Goal: Find specific page/section: Find specific page/section

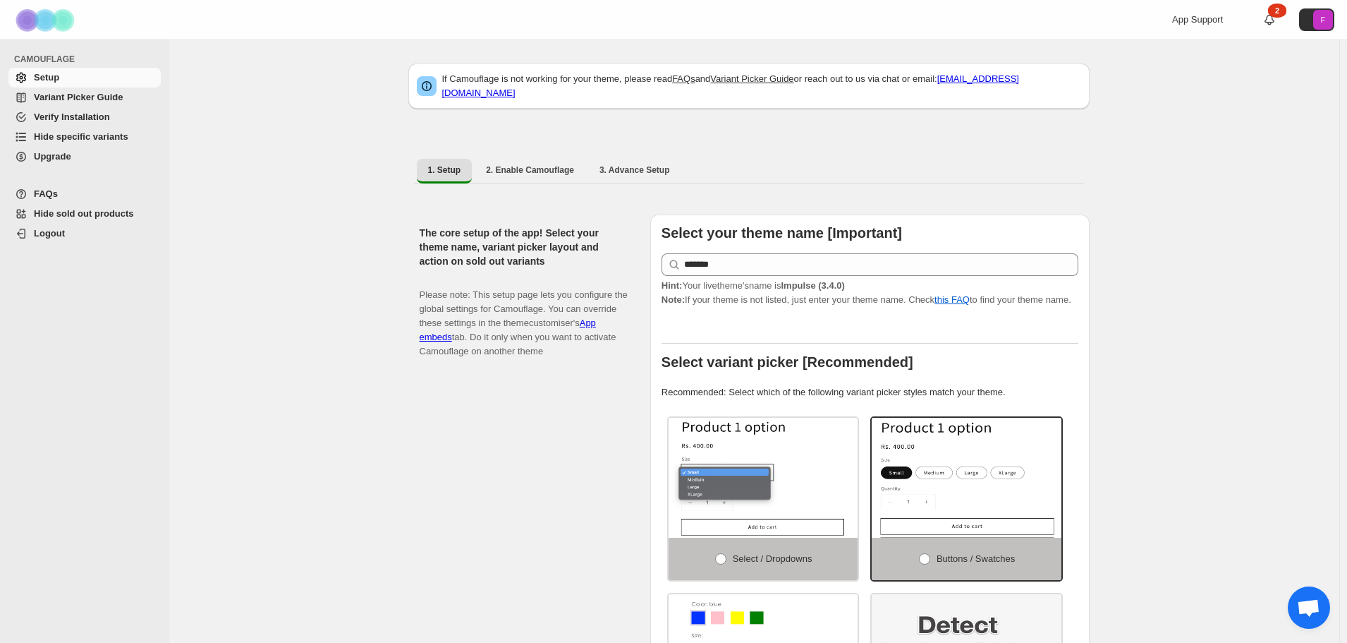
click at [100, 133] on span "Hide specific variants" at bounding box center [81, 136] width 95 height 11
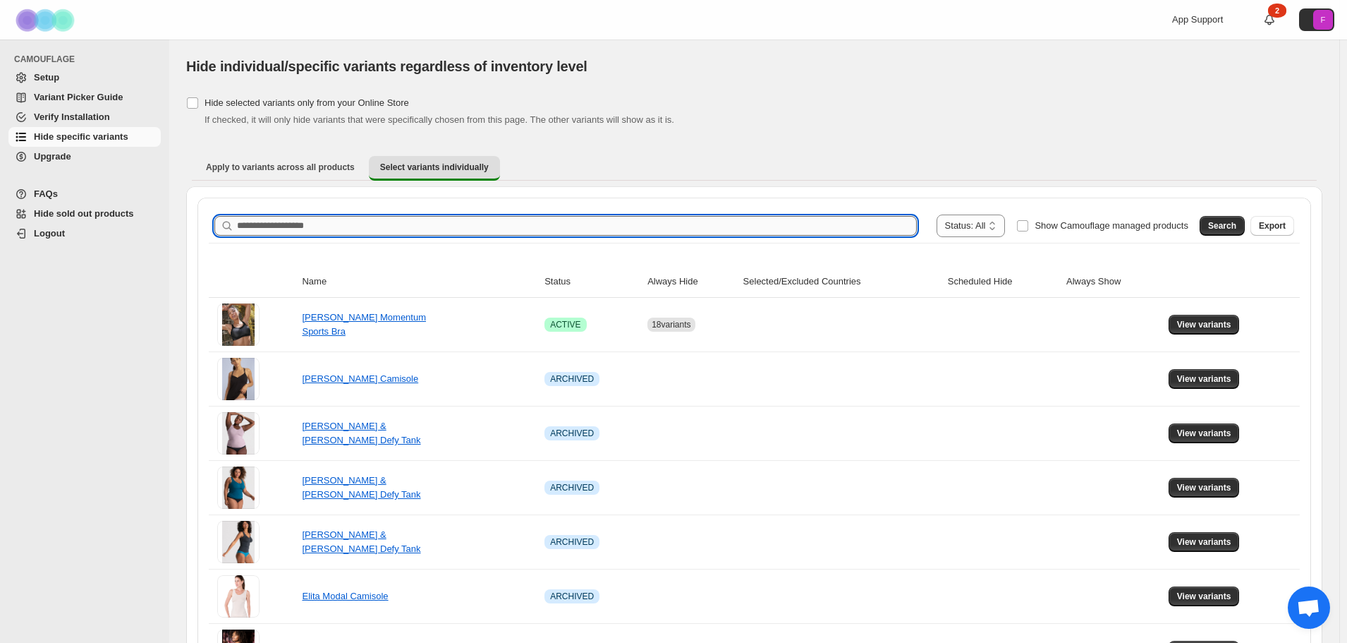
click at [329, 225] on input "Search product name" at bounding box center [577, 226] width 680 height 20
type input "**********"
click at [365, 219] on input "**********" at bounding box center [564, 226] width 655 height 20
click at [1227, 217] on button "Search" at bounding box center [1222, 226] width 45 height 20
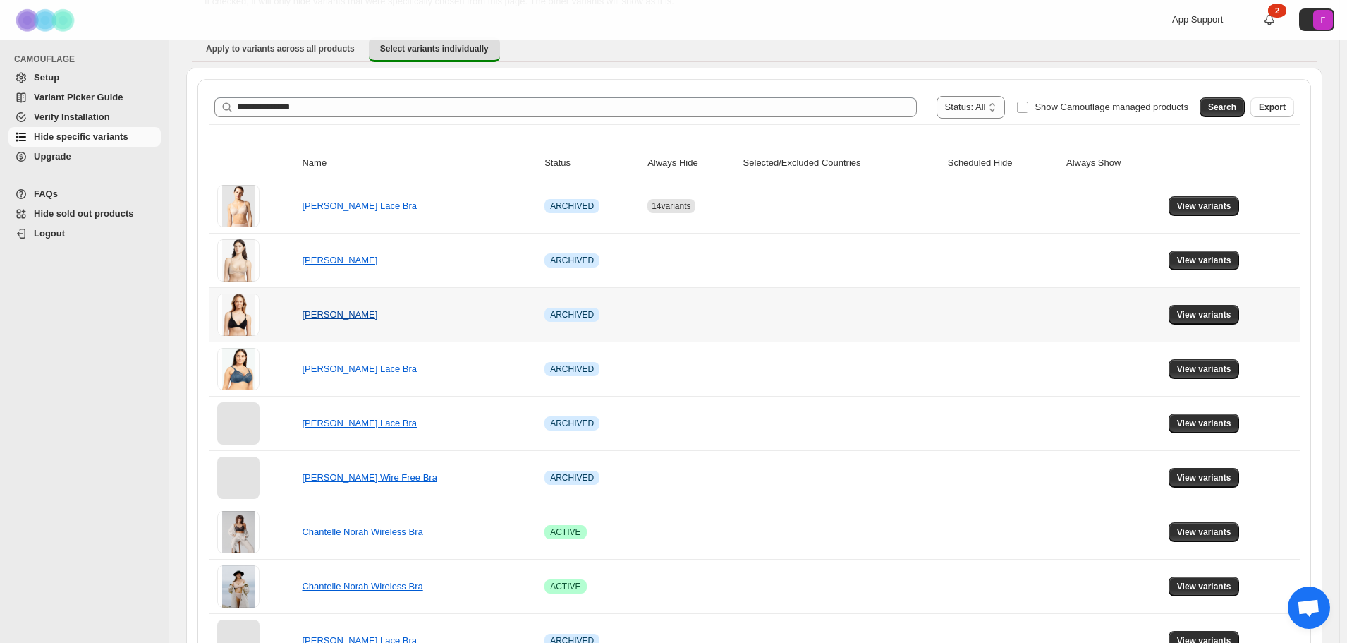
scroll to position [282, 0]
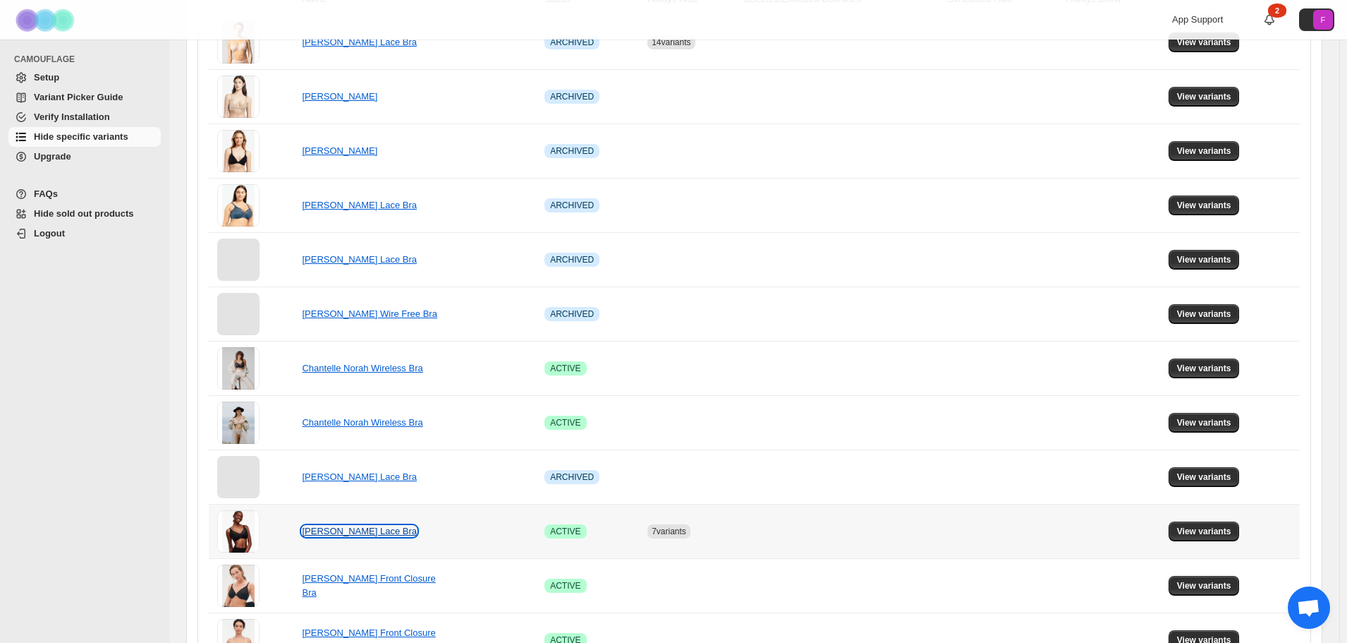
click at [386, 533] on link "[PERSON_NAME] Lace Bra" at bounding box center [359, 531] width 115 height 11
click at [1214, 530] on span "View variants" at bounding box center [1204, 531] width 54 height 11
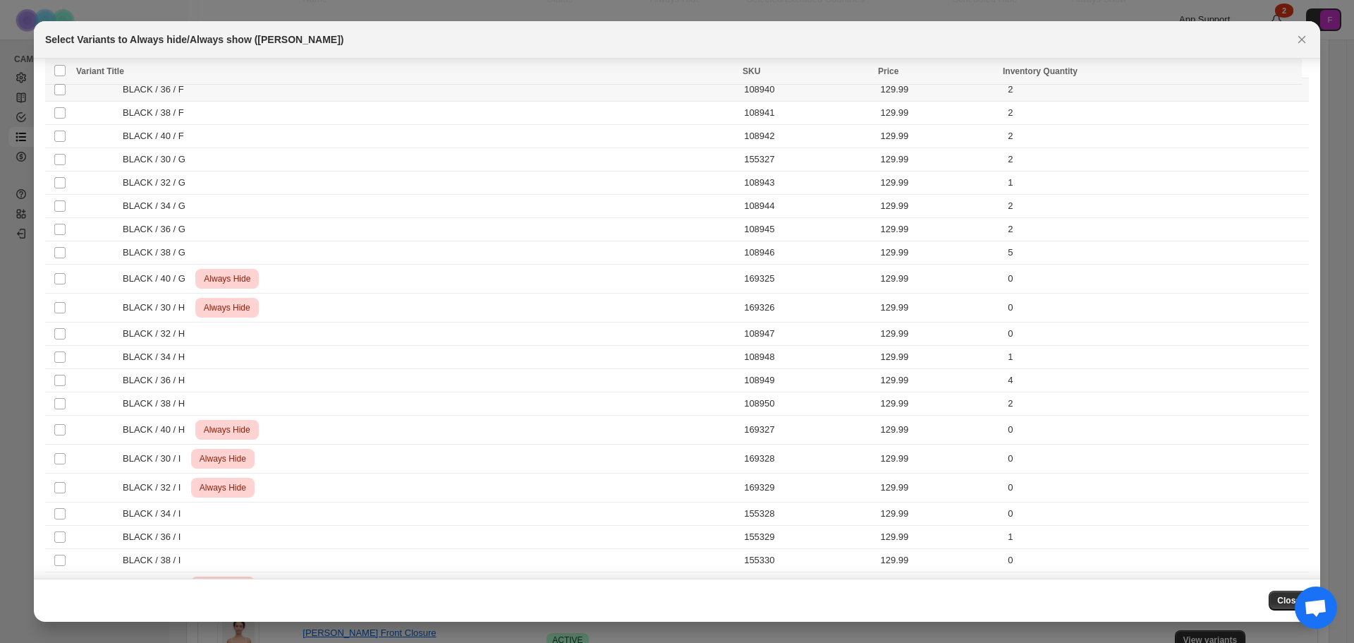
scroll to position [434, 0]
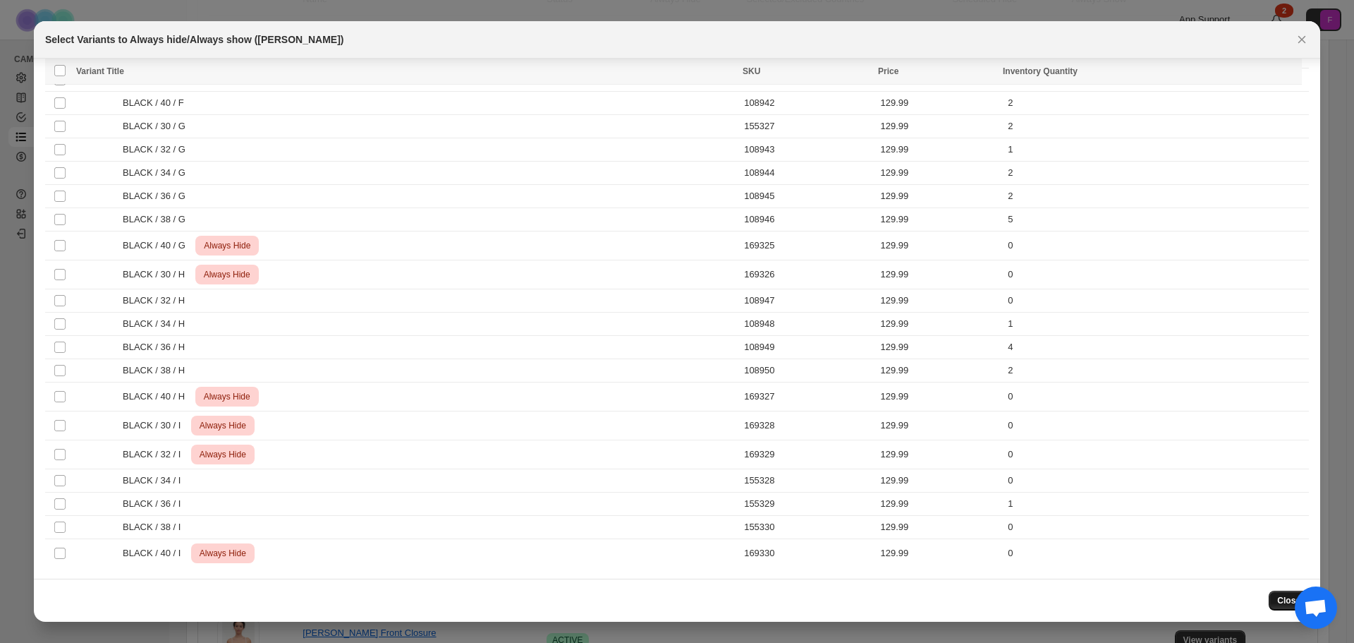
click at [1282, 602] on span "Close" at bounding box center [1288, 600] width 23 height 11
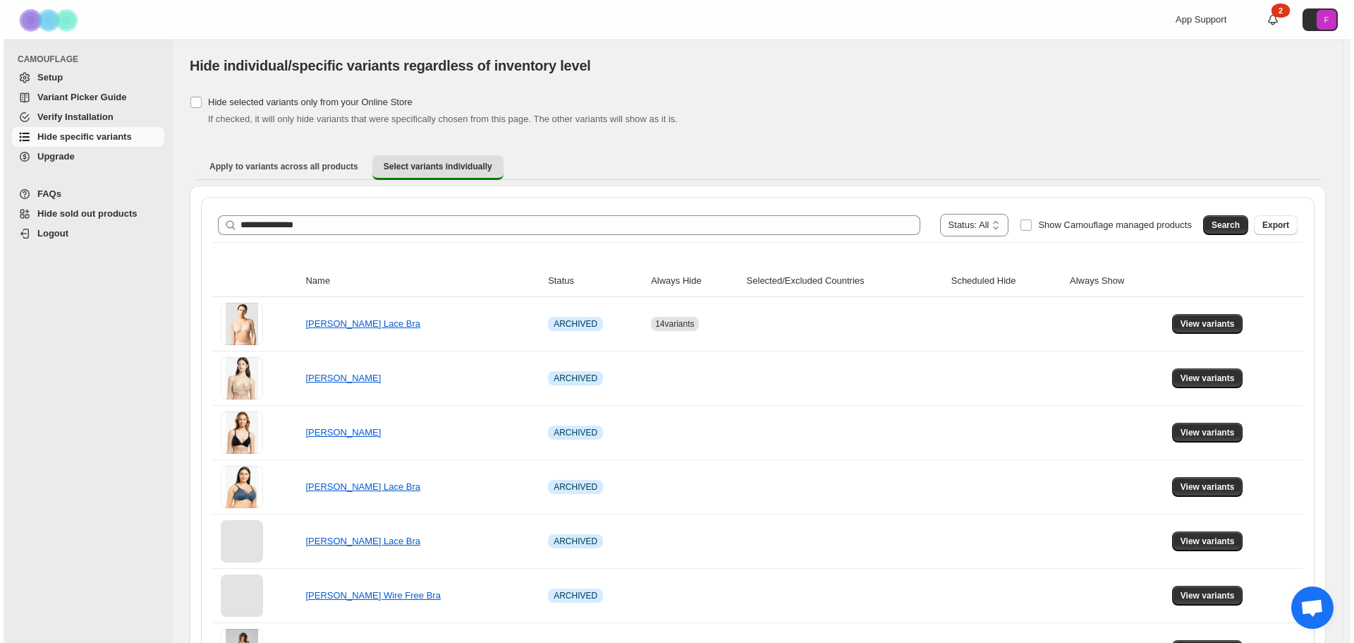
scroll to position [0, 0]
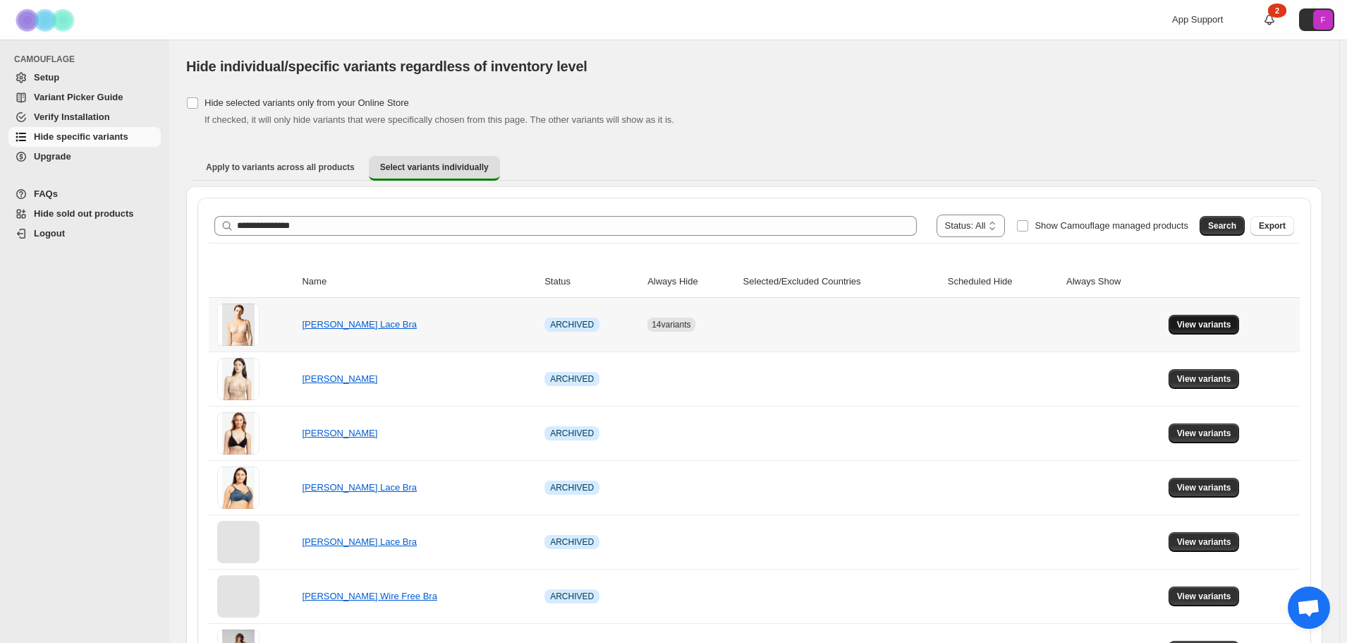
click at [1221, 326] on span "View variants" at bounding box center [1204, 324] width 54 height 11
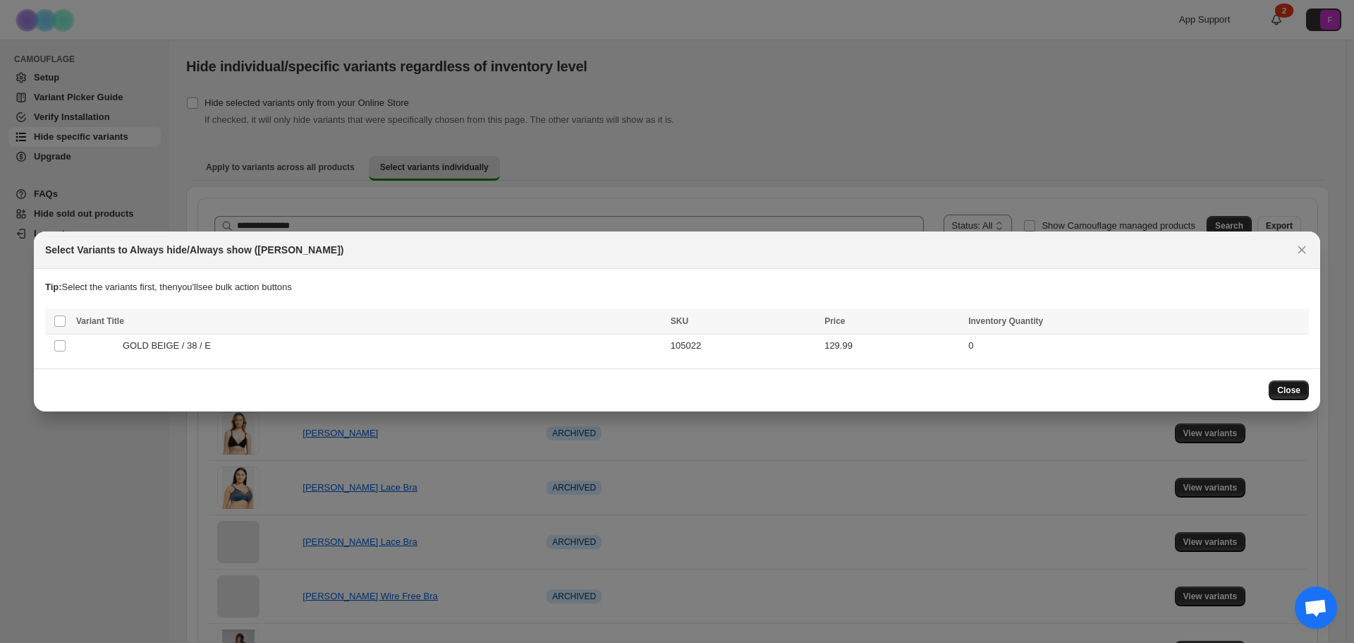
click at [1294, 392] on span "Close" at bounding box center [1288, 389] width 23 height 11
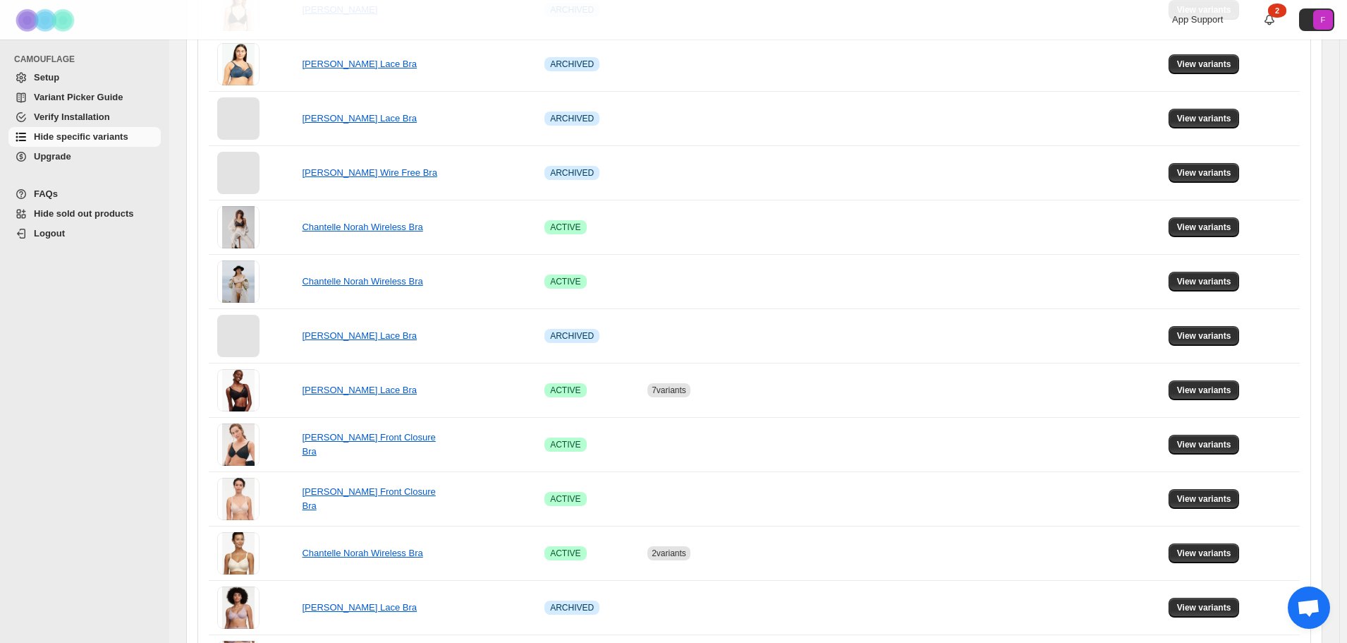
scroll to position [806, 0]
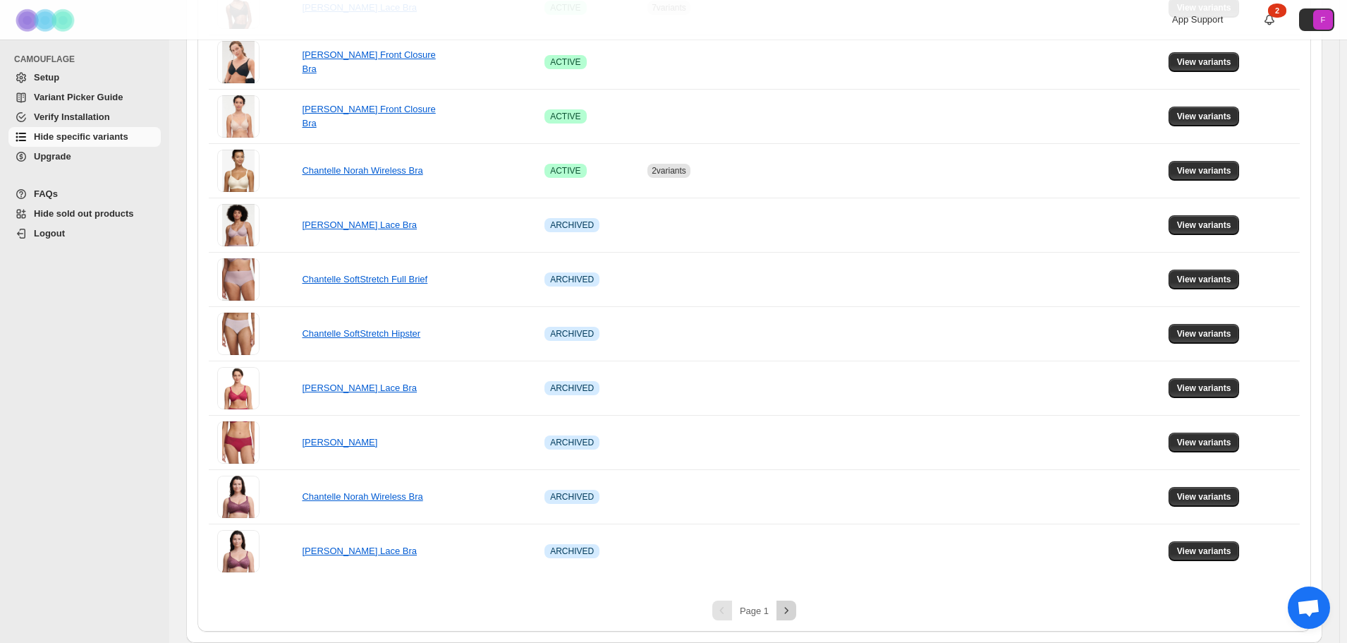
click at [791, 612] on icon "Next" at bounding box center [786, 610] width 14 height 14
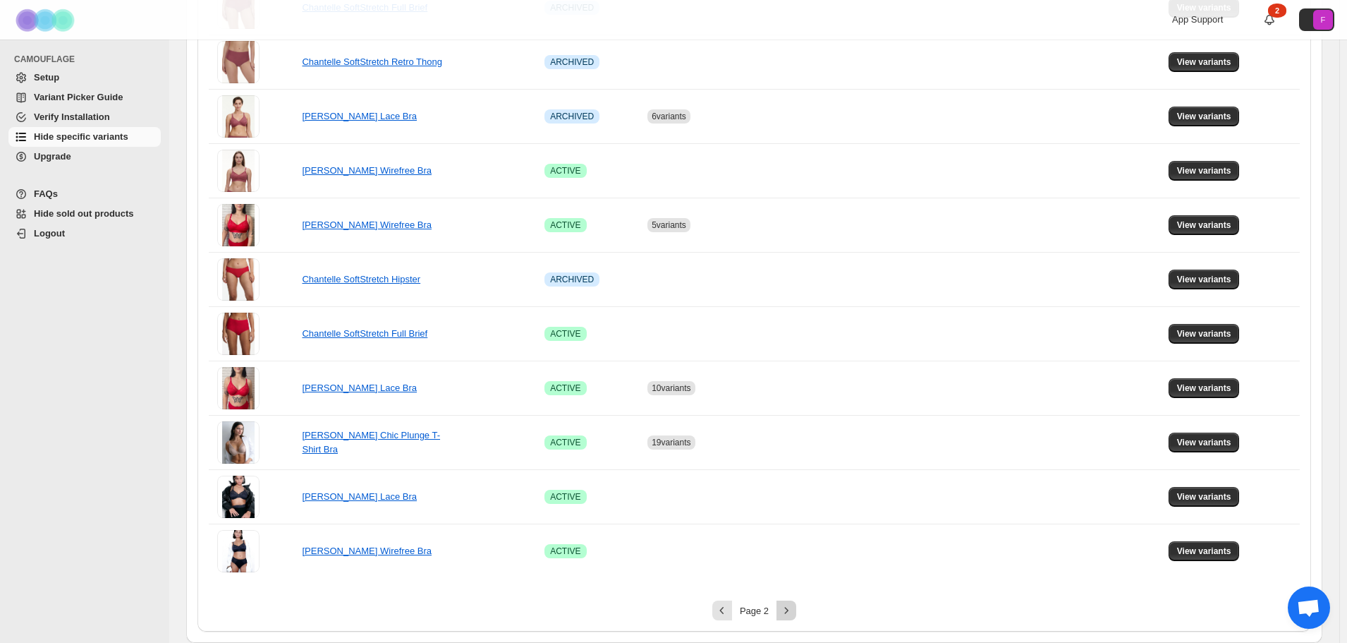
click at [790, 615] on icon "Next" at bounding box center [786, 610] width 14 height 14
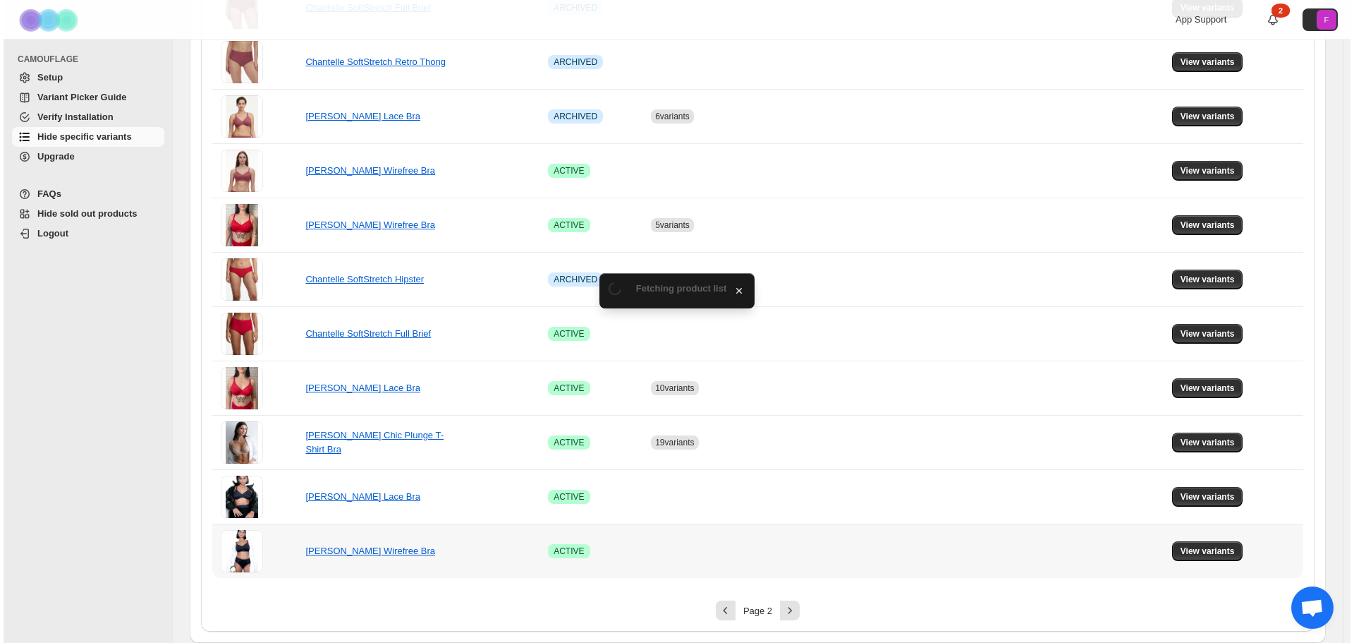
scroll to position [0, 0]
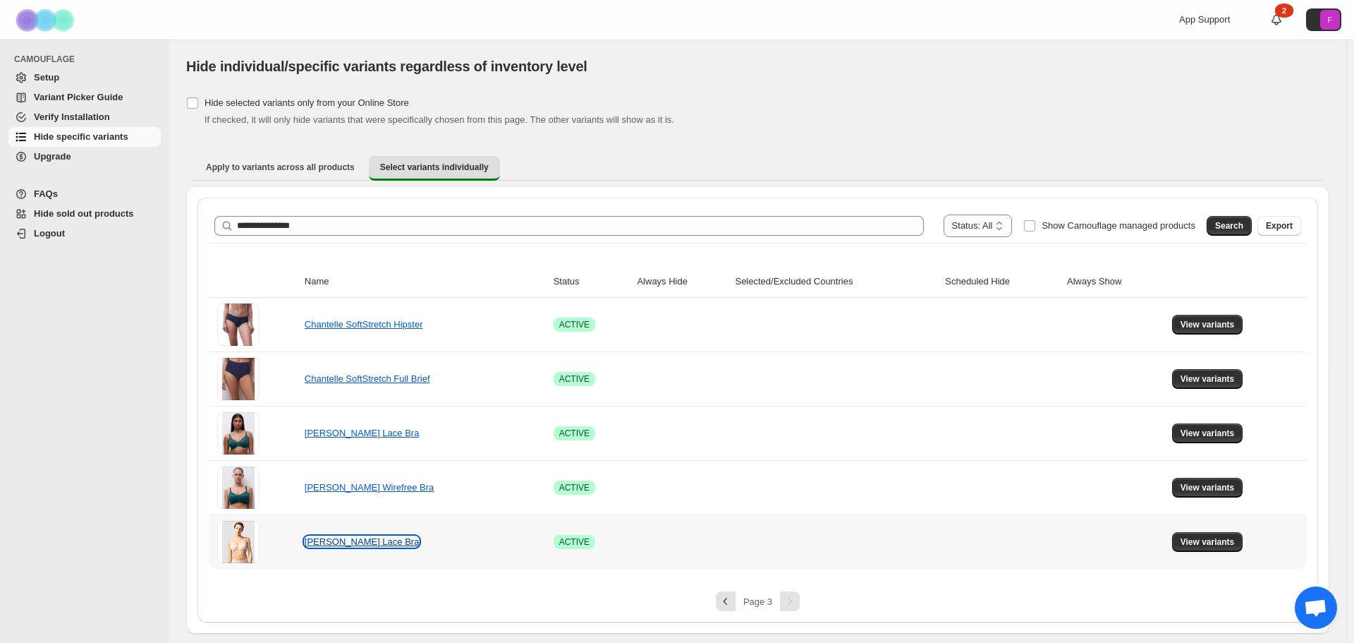
click at [344, 540] on link "[PERSON_NAME] Lace Bra" at bounding box center [362, 541] width 115 height 11
click at [1233, 544] on span "View variants" at bounding box center [1208, 541] width 54 height 11
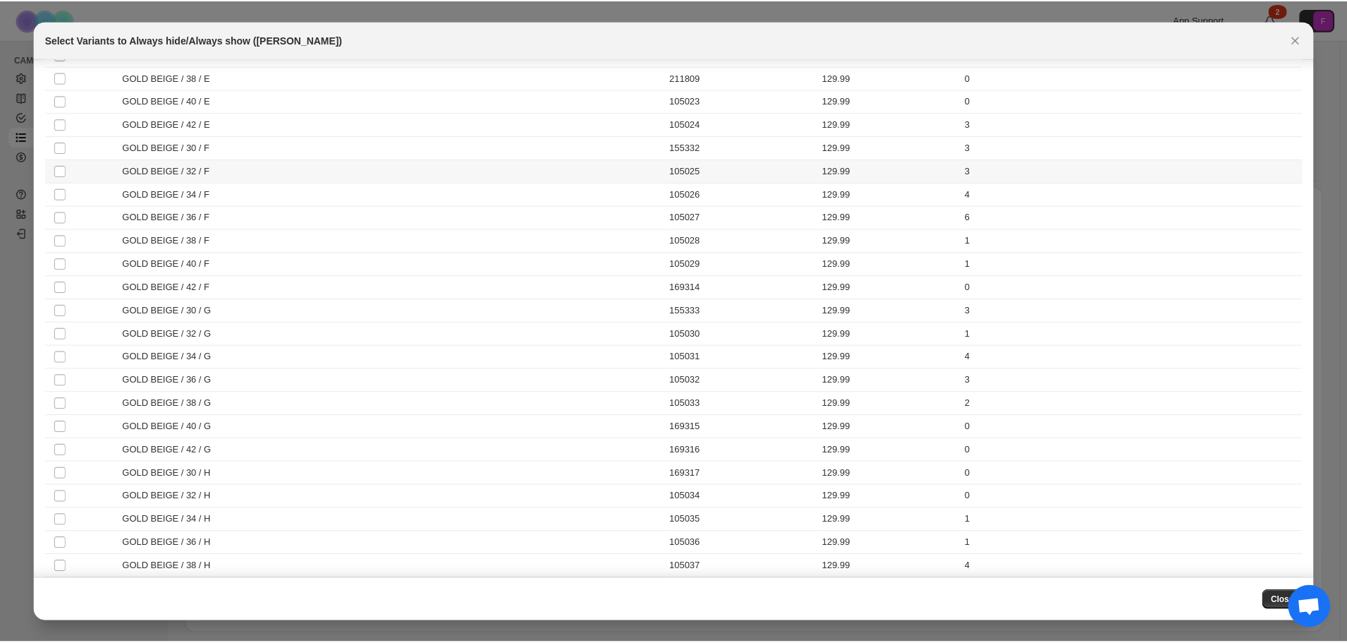
scroll to position [353, 0]
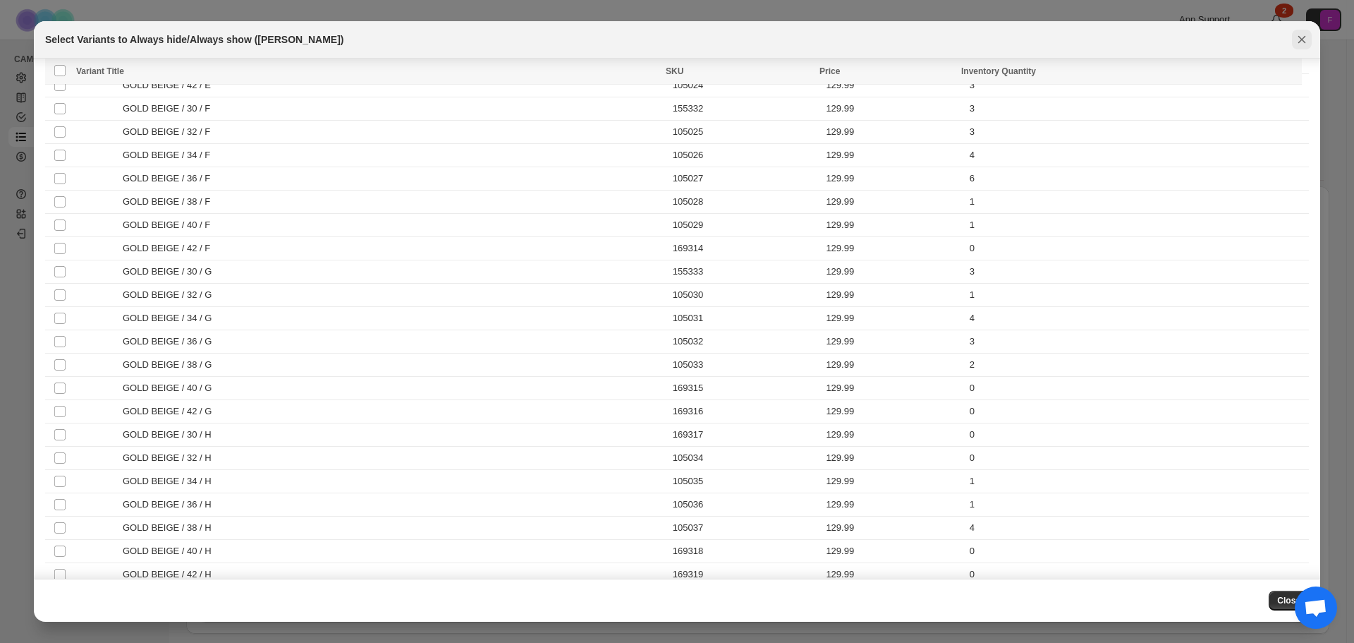
click at [1306, 40] on icon "Close" at bounding box center [1302, 39] width 14 height 14
